Goal: Task Accomplishment & Management: Use online tool/utility

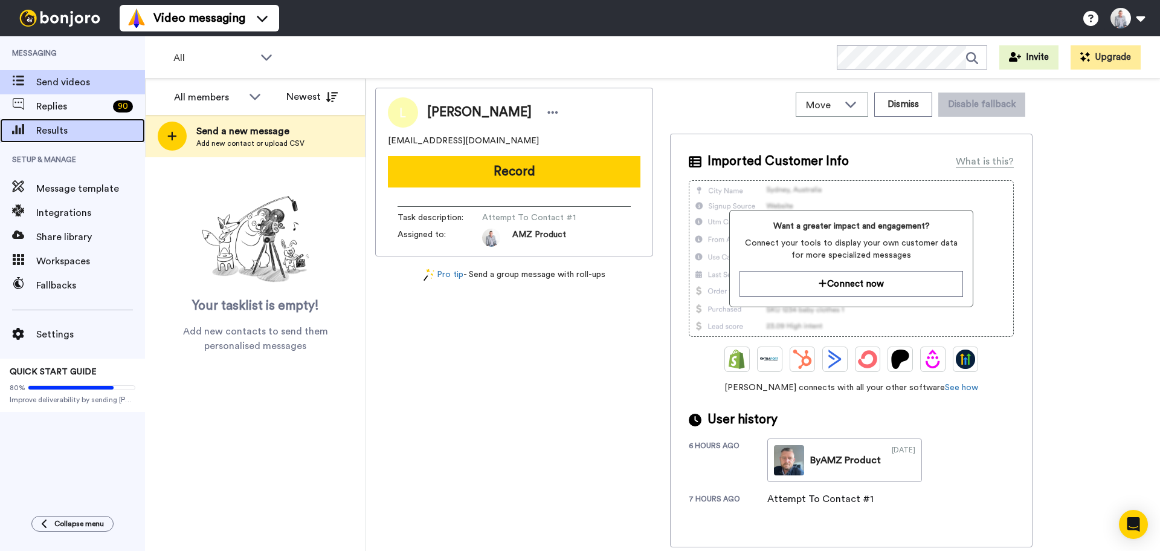
click at [47, 138] on div "Results" at bounding box center [72, 130] width 145 height 24
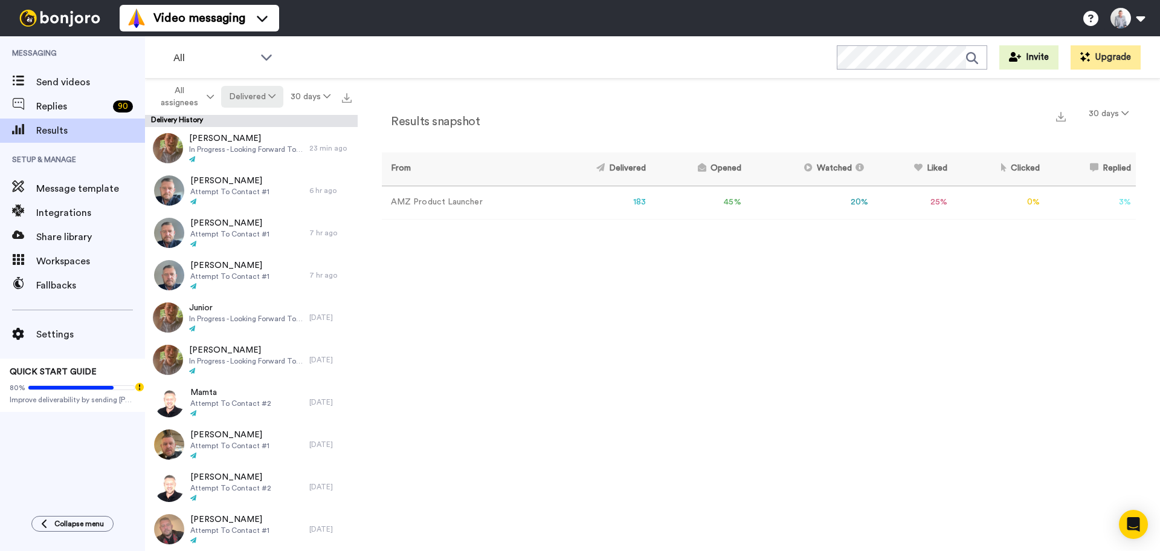
click at [267, 103] on button "Delivered" at bounding box center [252, 97] width 62 height 22
click at [265, 137] on div "Opened" at bounding box center [253, 143] width 56 height 13
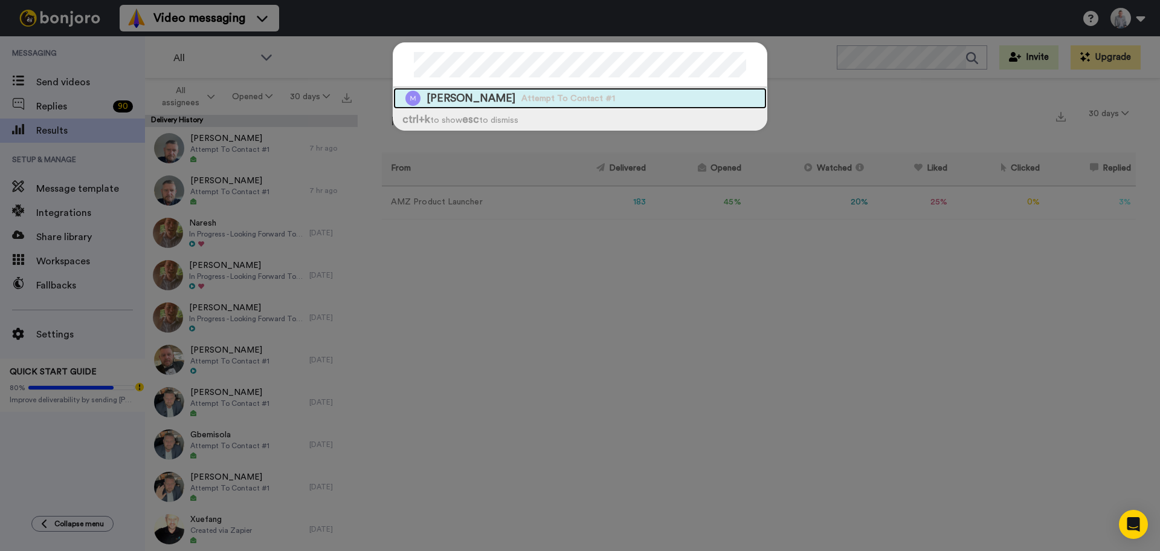
click at [447, 102] on span "[PERSON_NAME]" at bounding box center [471, 98] width 89 height 15
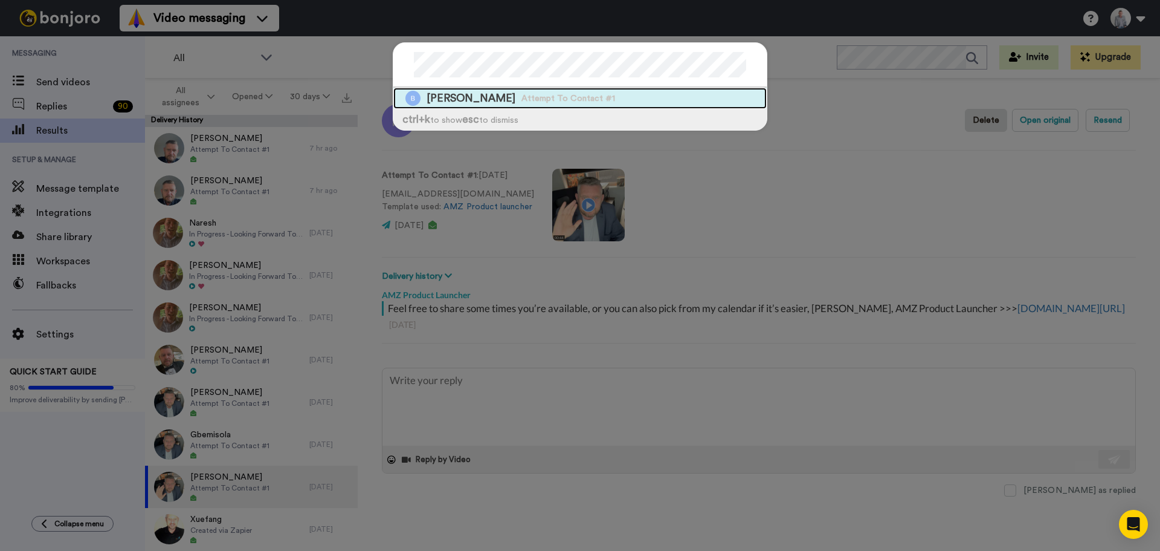
click at [453, 99] on div "Bindu Attempt To Contact #1" at bounding box center [579, 98] width 373 height 21
click at [571, 97] on div "Matt Attempt To Contact #1" at bounding box center [579, 98] width 373 height 21
click at [579, 97] on div "Nadia Attempt To Contact #1" at bounding box center [579, 98] width 373 height 21
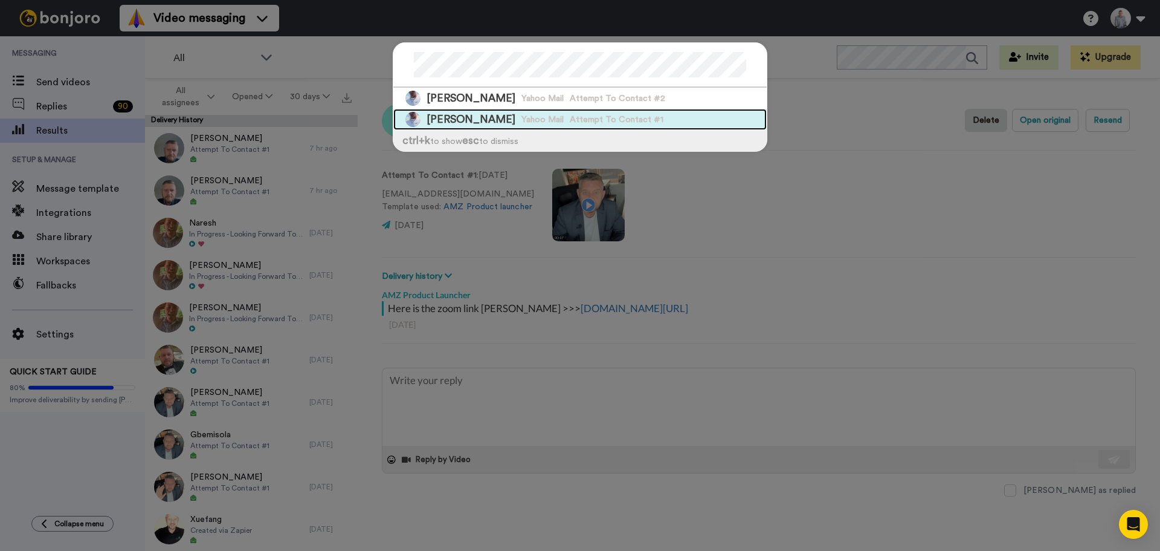
click at [570, 117] on span "Attempt To Contact #1" at bounding box center [617, 120] width 94 height 12
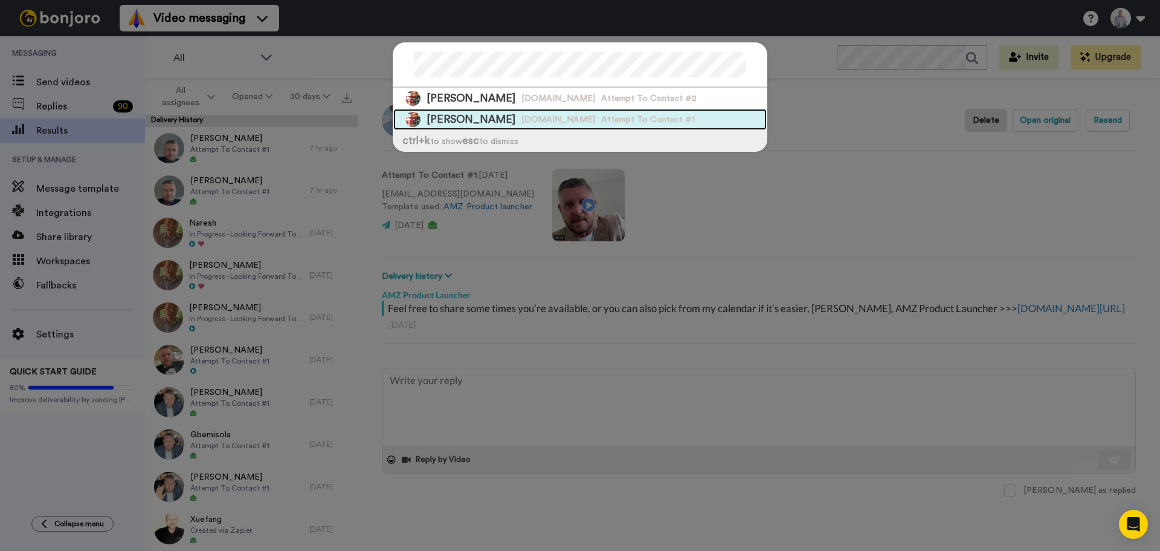
click at [601, 116] on span "Attempt To Contact #1" at bounding box center [648, 120] width 94 height 12
click at [599, 117] on span "Attempt To Contact #1" at bounding box center [646, 120] width 94 height 12
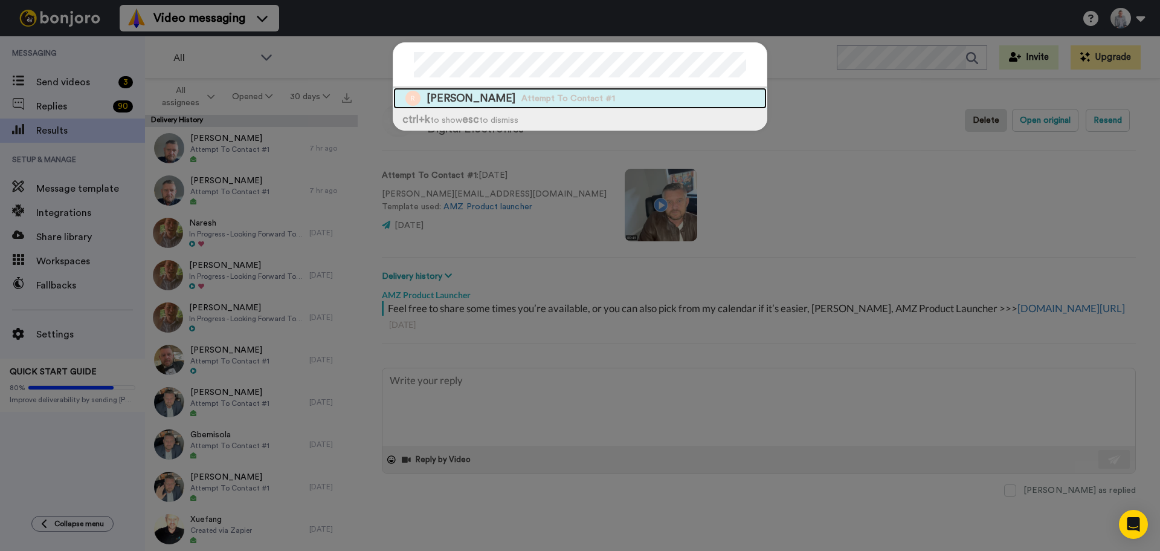
click at [447, 99] on span "Ranjana Gundawa" at bounding box center [471, 98] width 89 height 15
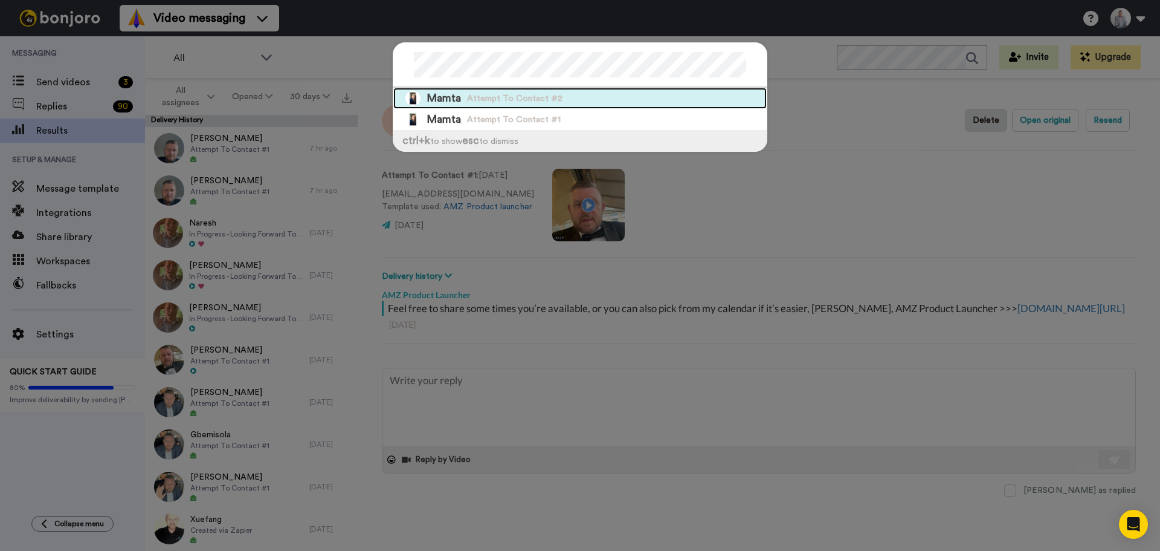
click at [557, 103] on div "Mamta Attempt To Contact #2" at bounding box center [579, 98] width 373 height 21
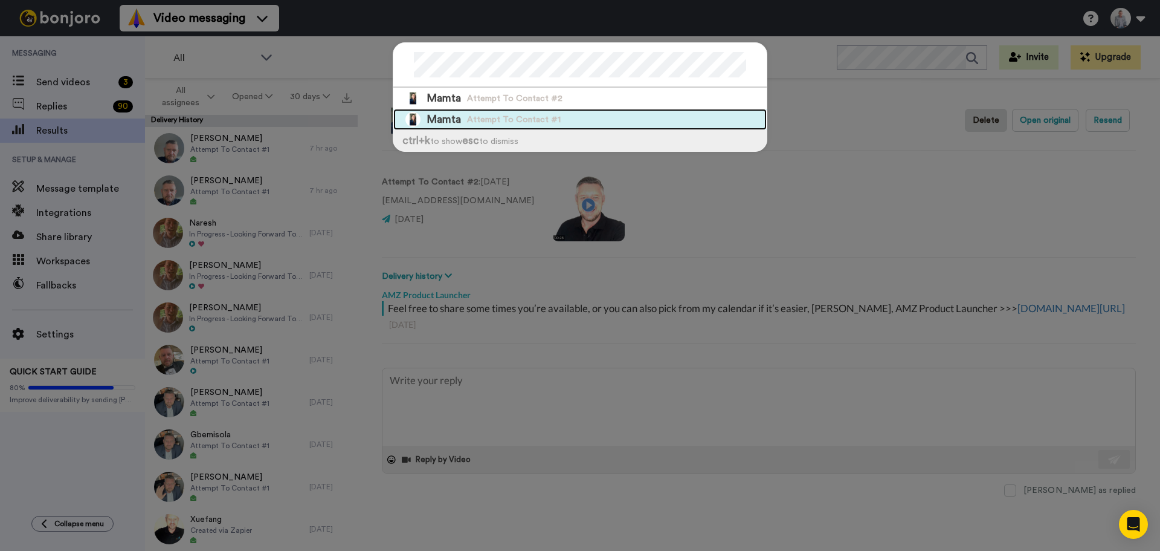
click at [489, 117] on span "Attempt To Contact #1" at bounding box center [514, 120] width 94 height 12
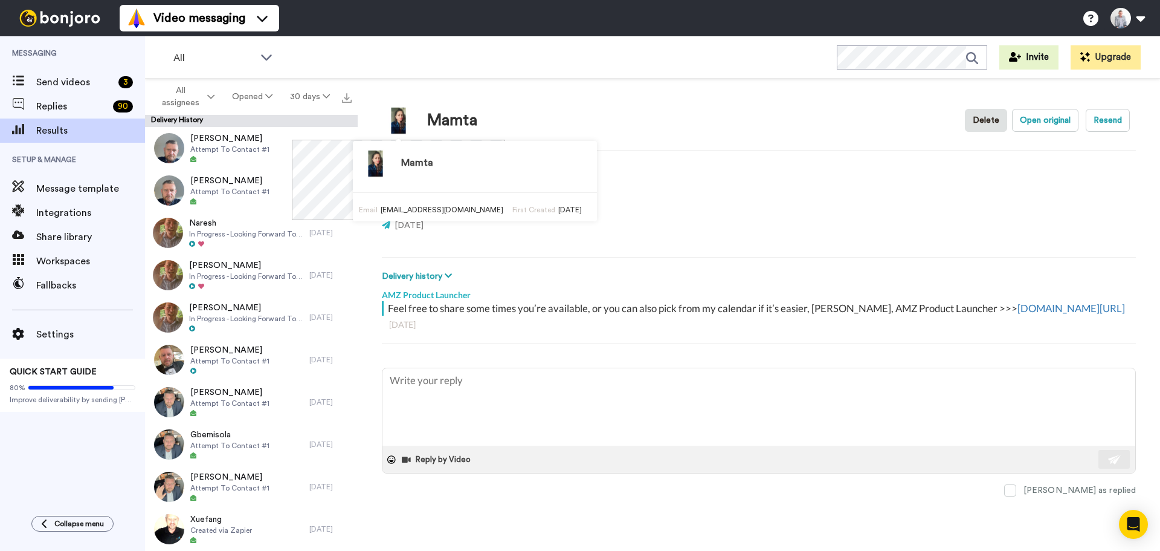
type textarea "x"
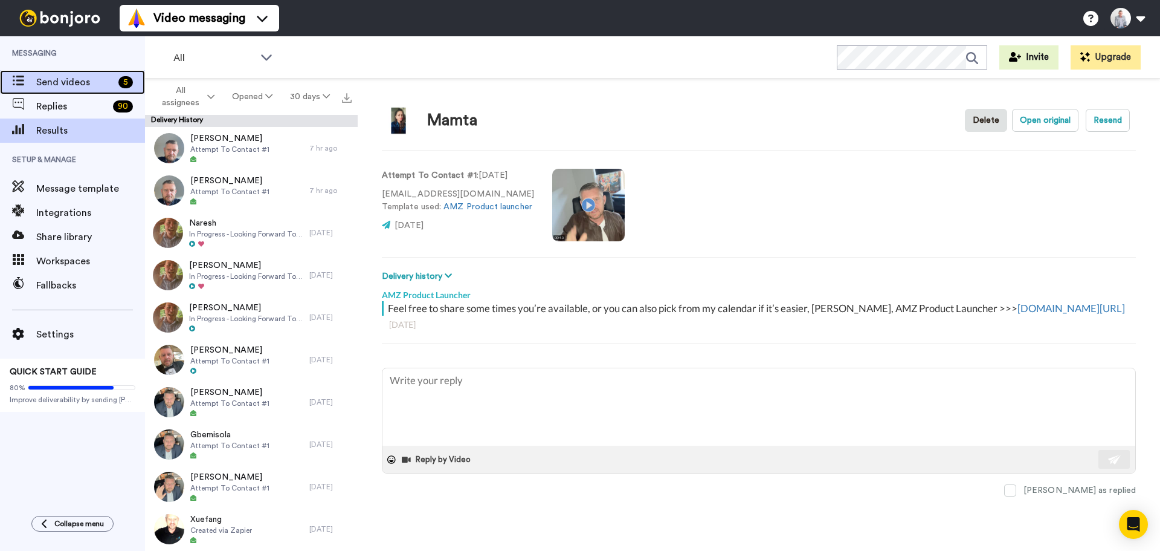
click at [80, 83] on span "Send videos" at bounding box center [74, 82] width 77 height 15
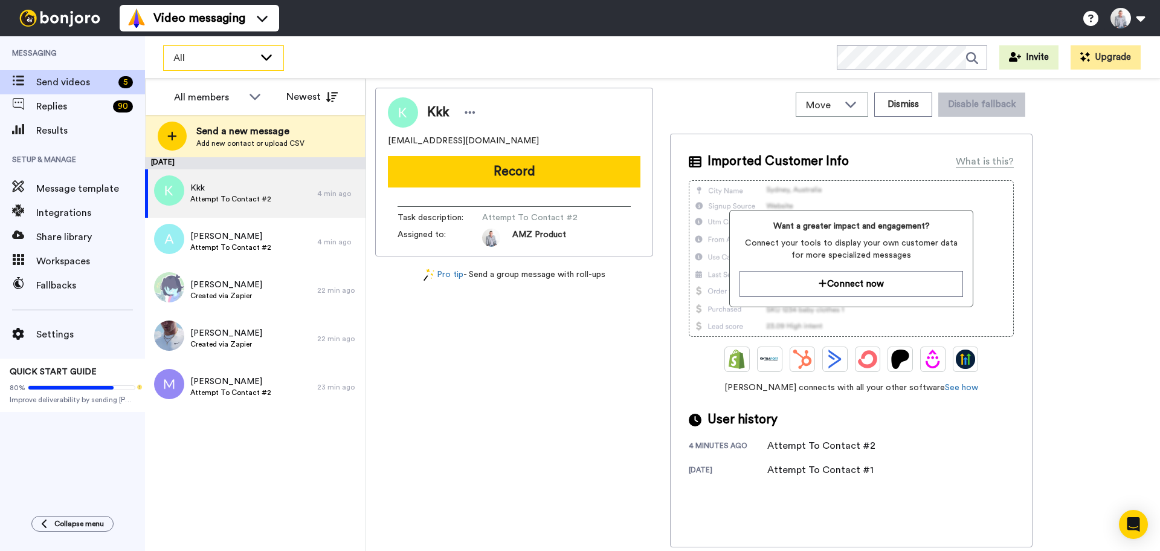
click at [268, 66] on div "All" at bounding box center [224, 58] width 120 height 24
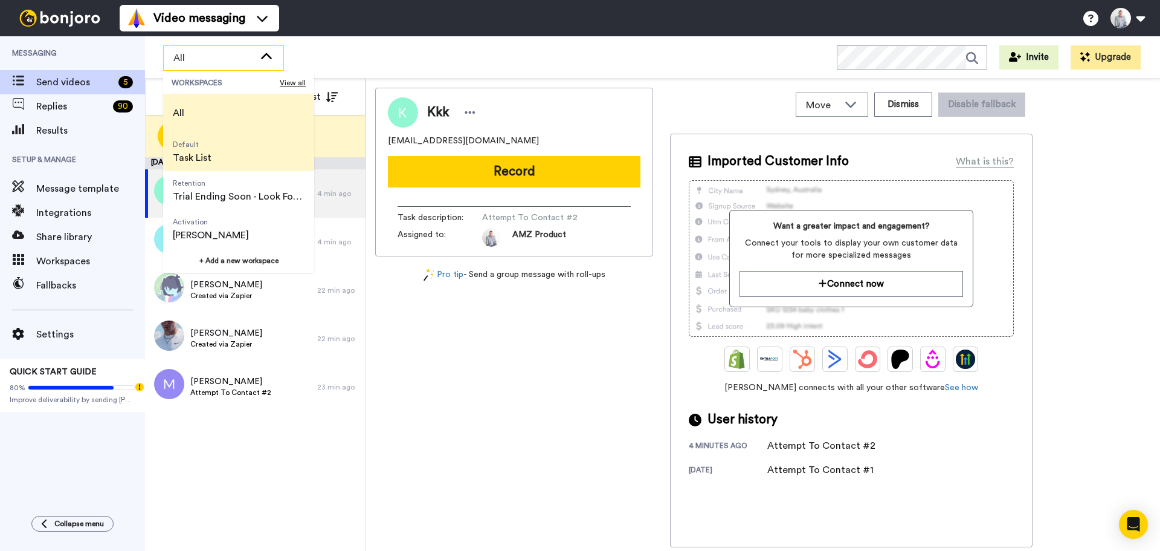
click at [219, 143] on span "Default Task List" at bounding box center [192, 151] width 58 height 39
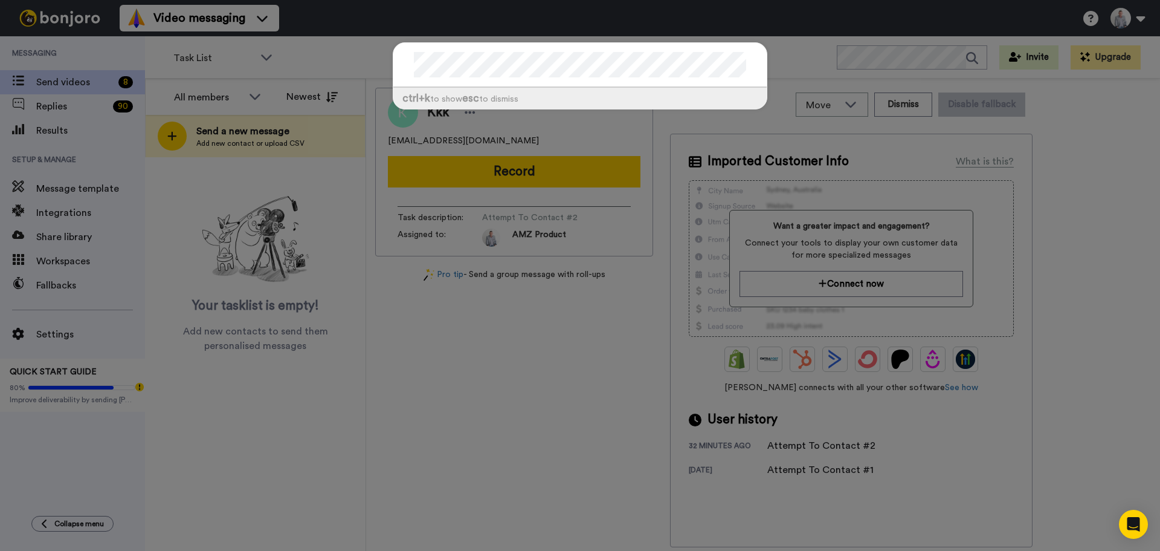
click at [59, 131] on div "ctrl +k to show esc to dismiss" at bounding box center [580, 275] width 1160 height 551
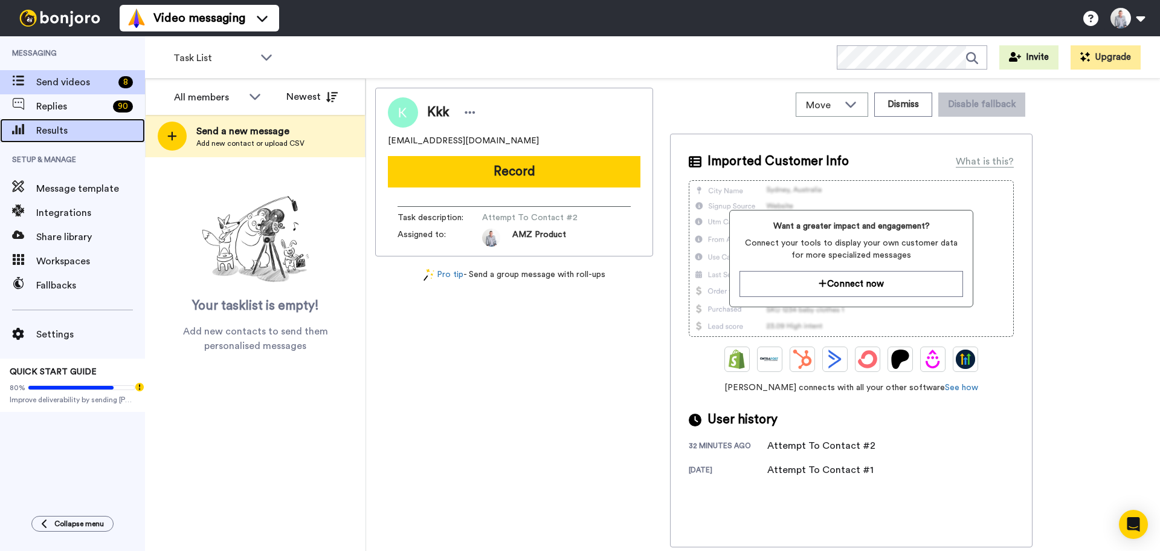
click at [59, 131] on span "Results" at bounding box center [90, 130] width 109 height 15
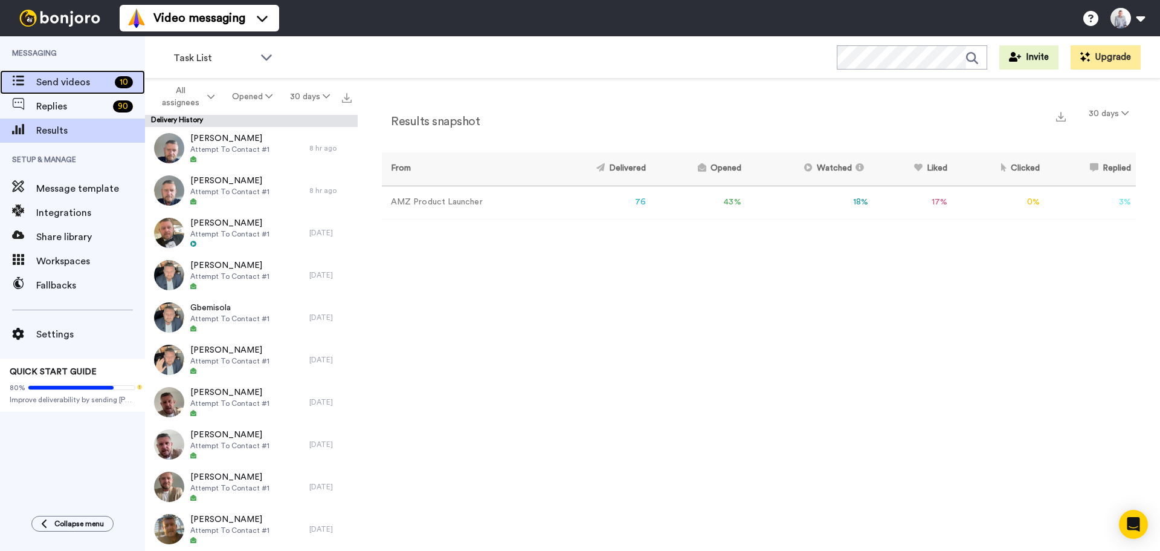
click at [69, 88] on span "Send videos" at bounding box center [73, 82] width 74 height 15
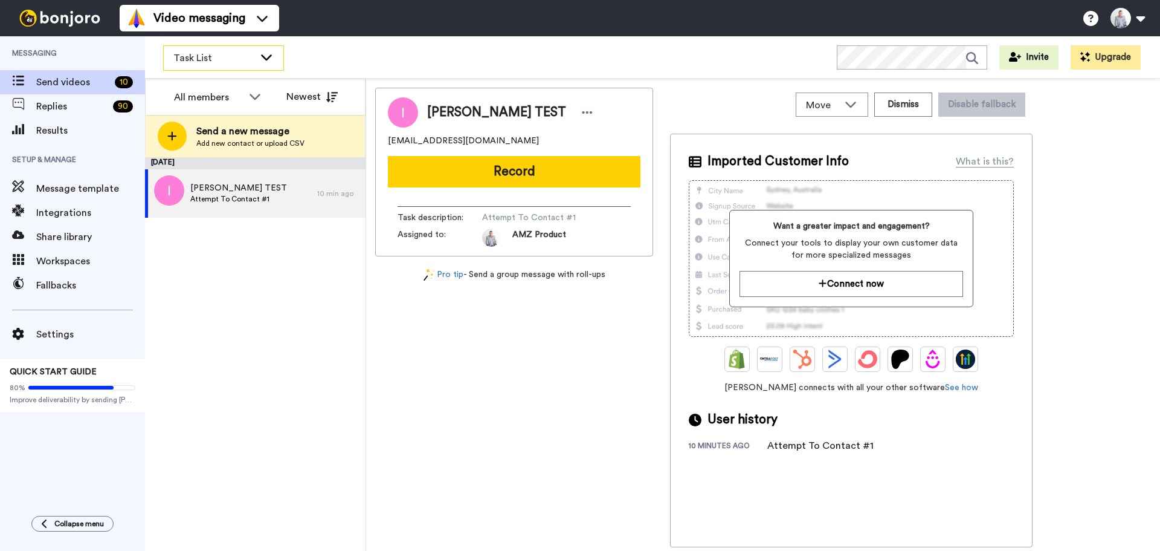
click at [268, 59] on icon at bounding box center [266, 57] width 15 height 12
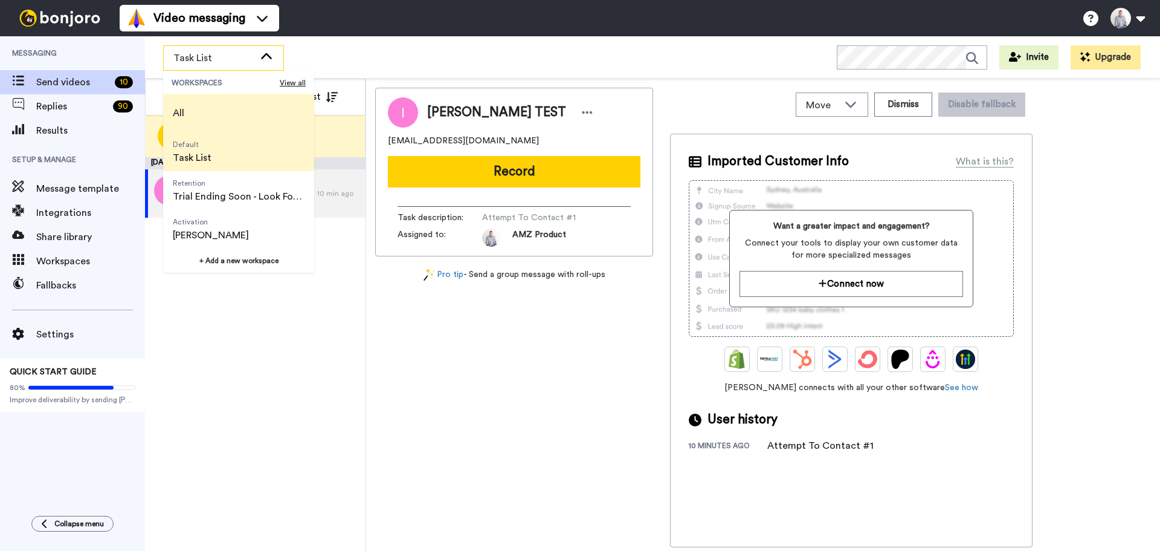
click at [233, 109] on li "All" at bounding box center [238, 113] width 151 height 39
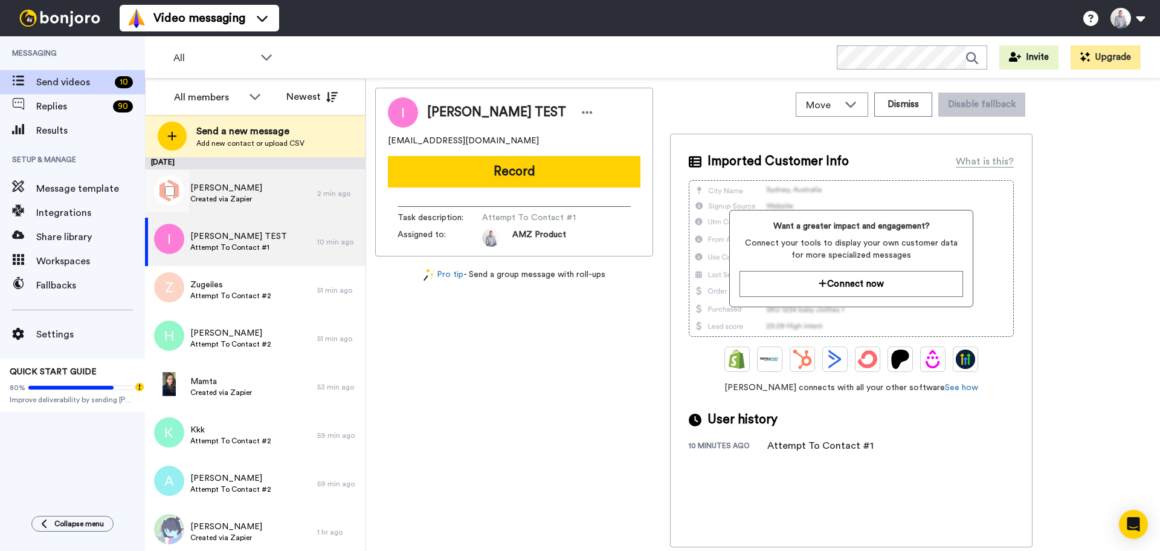
click at [263, 197] on div "Jon Created via Zapier" at bounding box center [231, 193] width 172 height 48
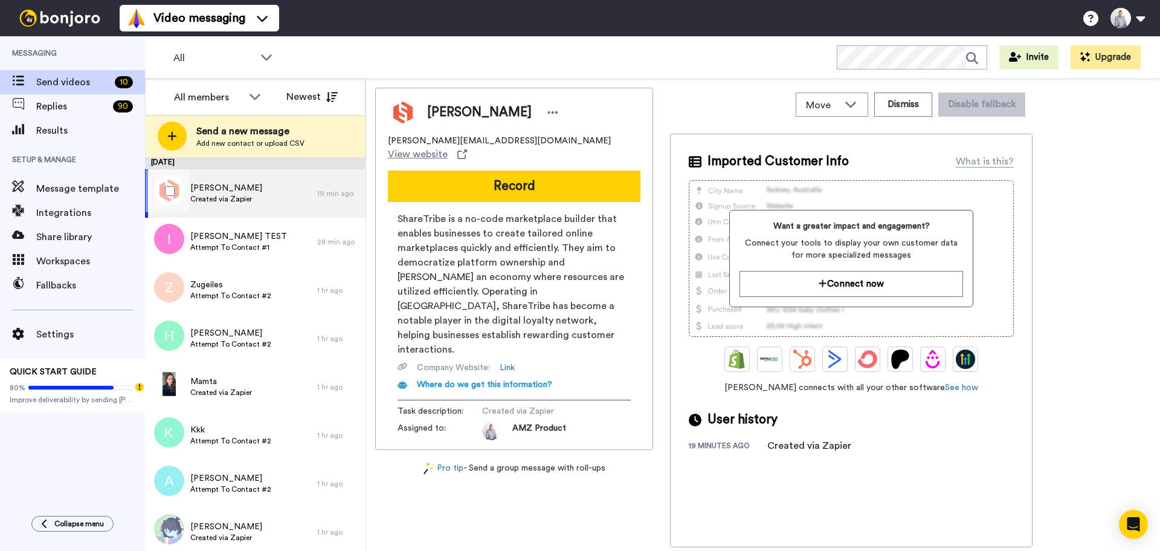
scroll to position [102, 0]
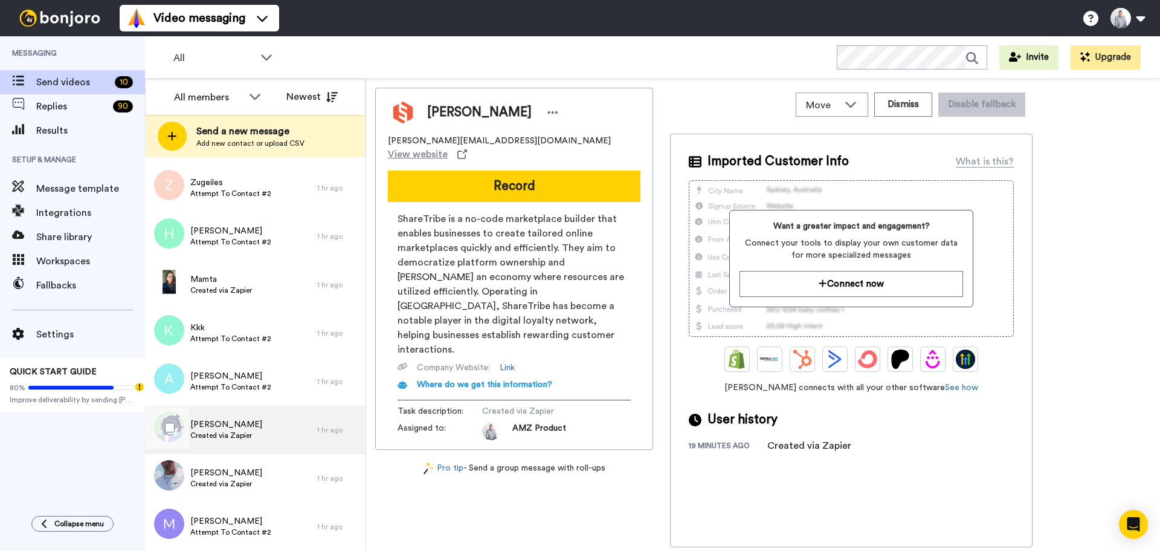
click at [259, 421] on div "Kris Created via Zapier" at bounding box center [231, 430] width 172 height 48
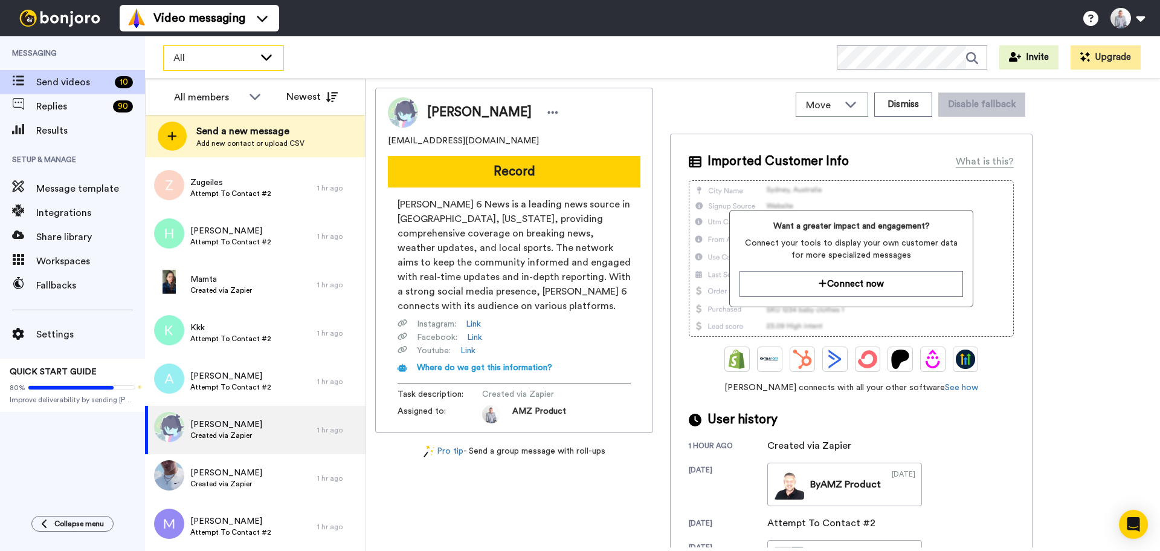
click at [271, 64] on div "All" at bounding box center [224, 58] width 120 height 24
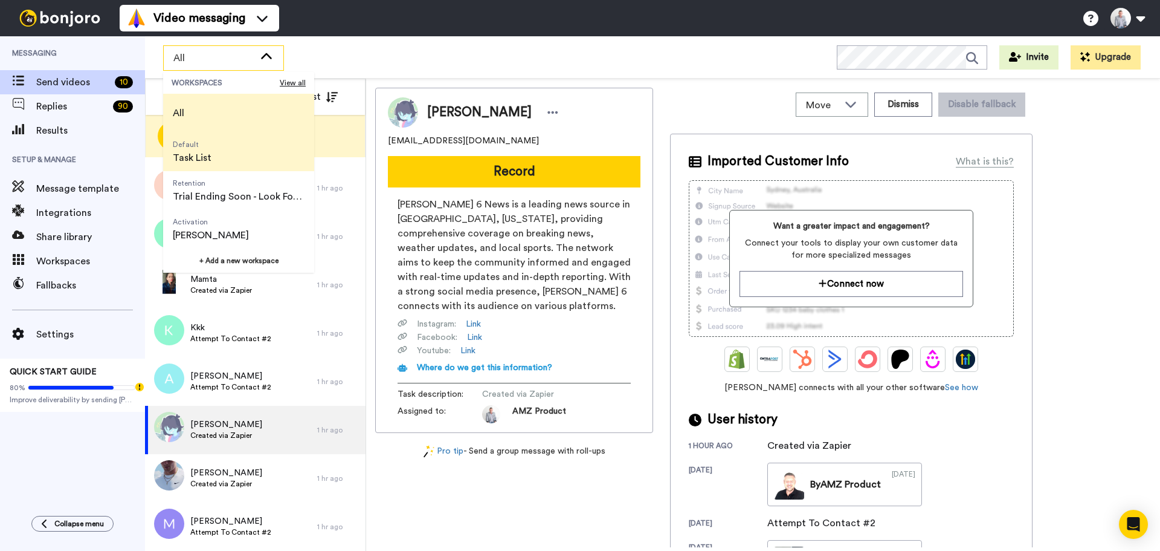
click at [230, 140] on li "Default Task List" at bounding box center [238, 151] width 151 height 39
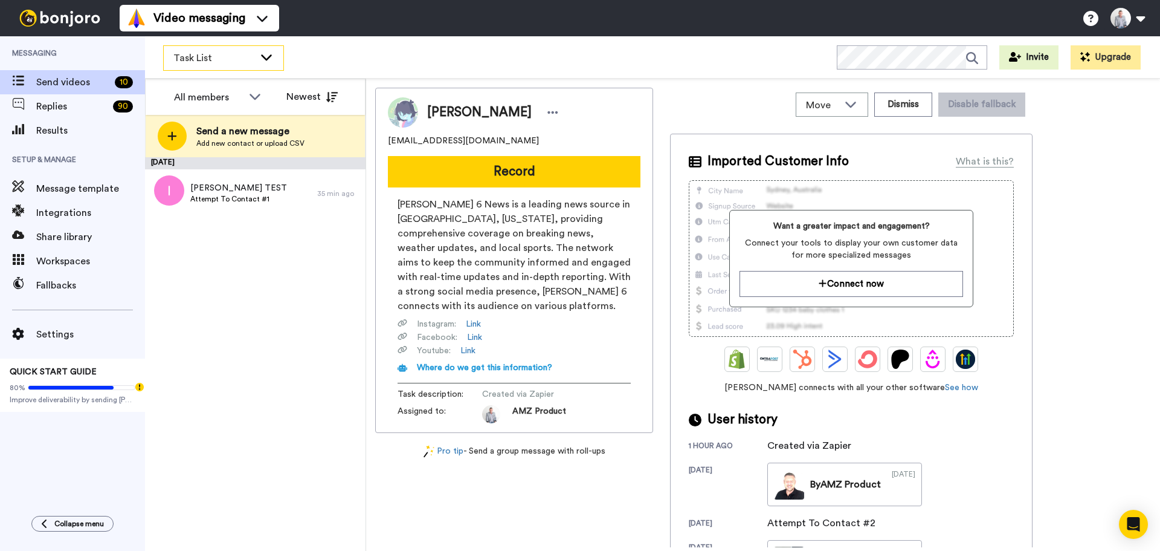
click at [267, 65] on div "Task List" at bounding box center [224, 58] width 120 height 24
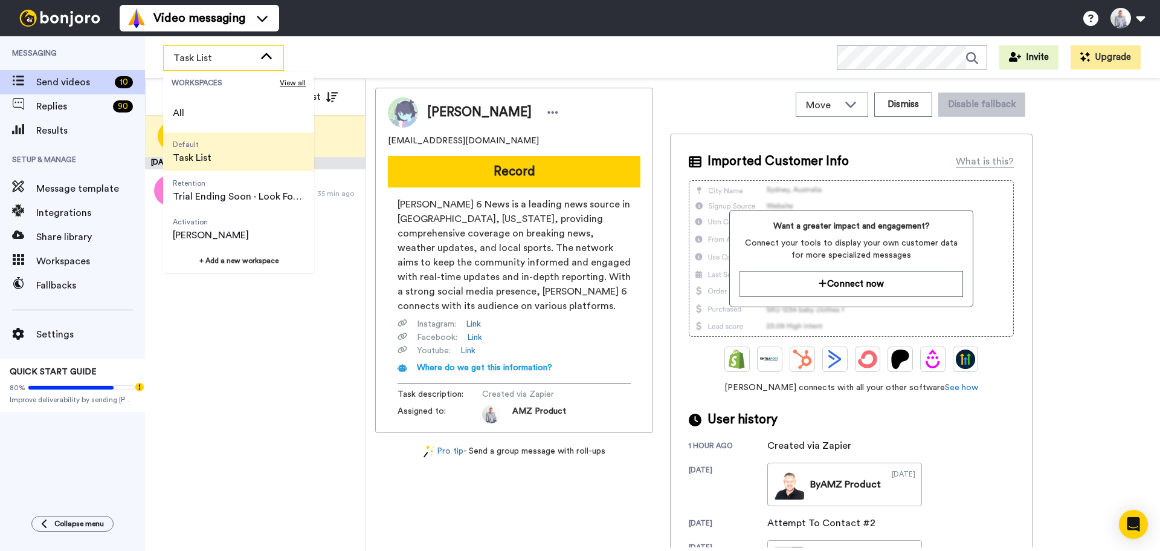
click at [231, 152] on li "Default Task List" at bounding box center [238, 151] width 151 height 39
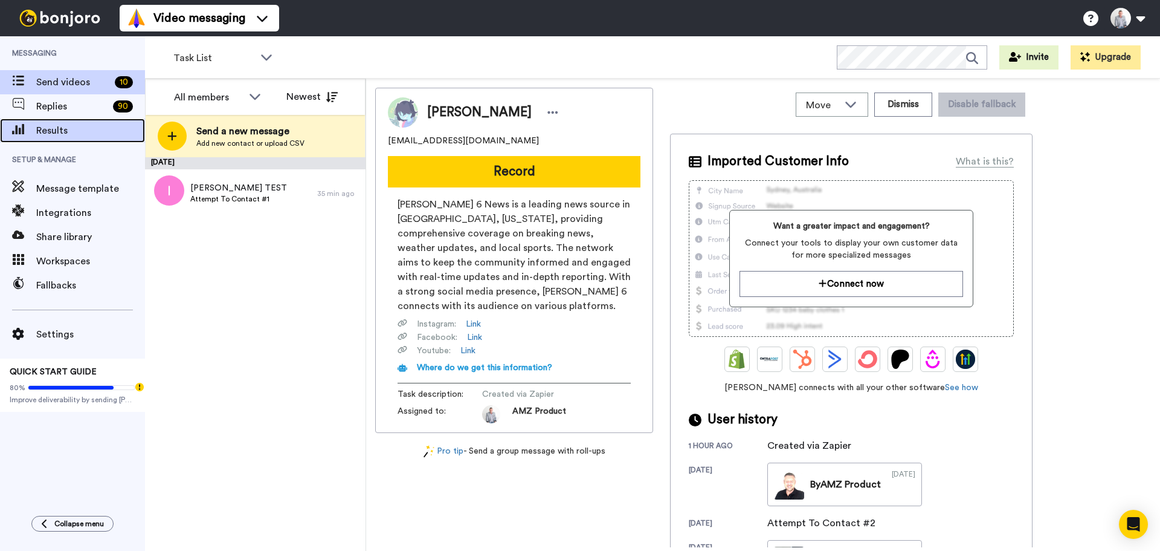
click at [69, 135] on span "Results" at bounding box center [90, 130] width 109 height 15
